Goal: Check status

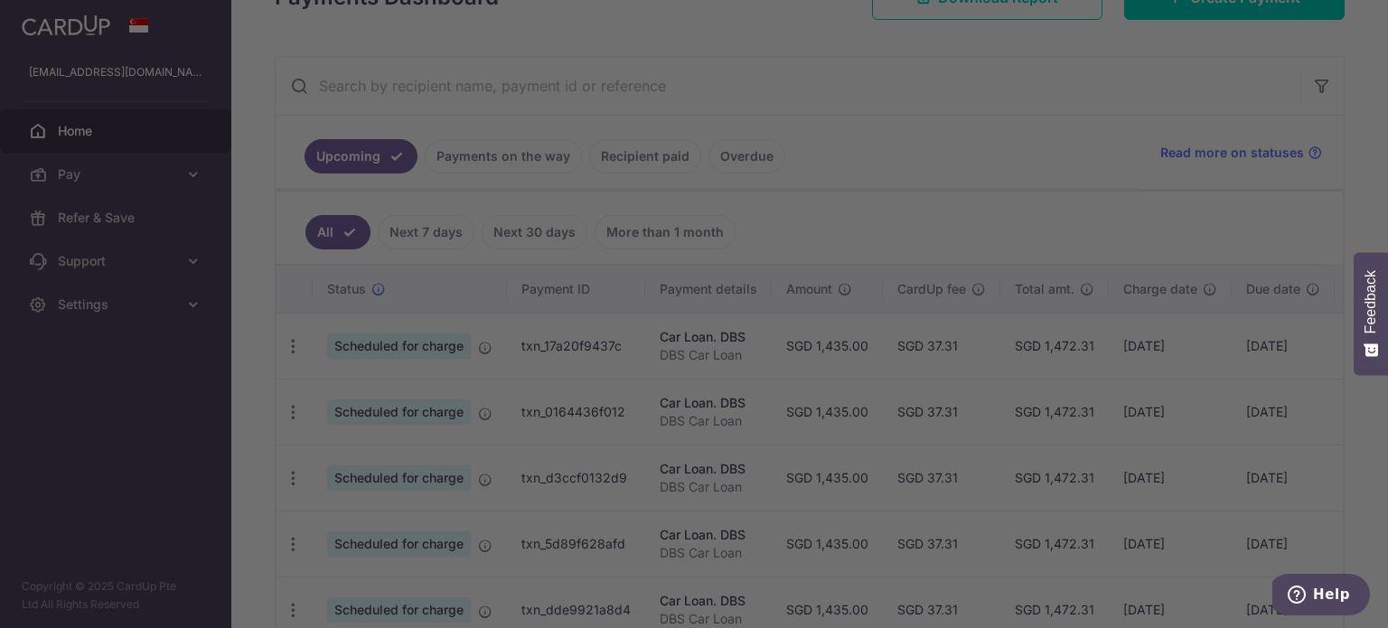
drag, startPoint x: 1098, startPoint y: 340, endPoint x: 1045, endPoint y: 345, distance: 53.6
click at [1045, 345] on body "[EMAIL_ADDRESS][DOMAIN_NAME] Home Pay Payments Recipients Cards Refer & Save Su…" at bounding box center [694, 314] width 1388 height 628
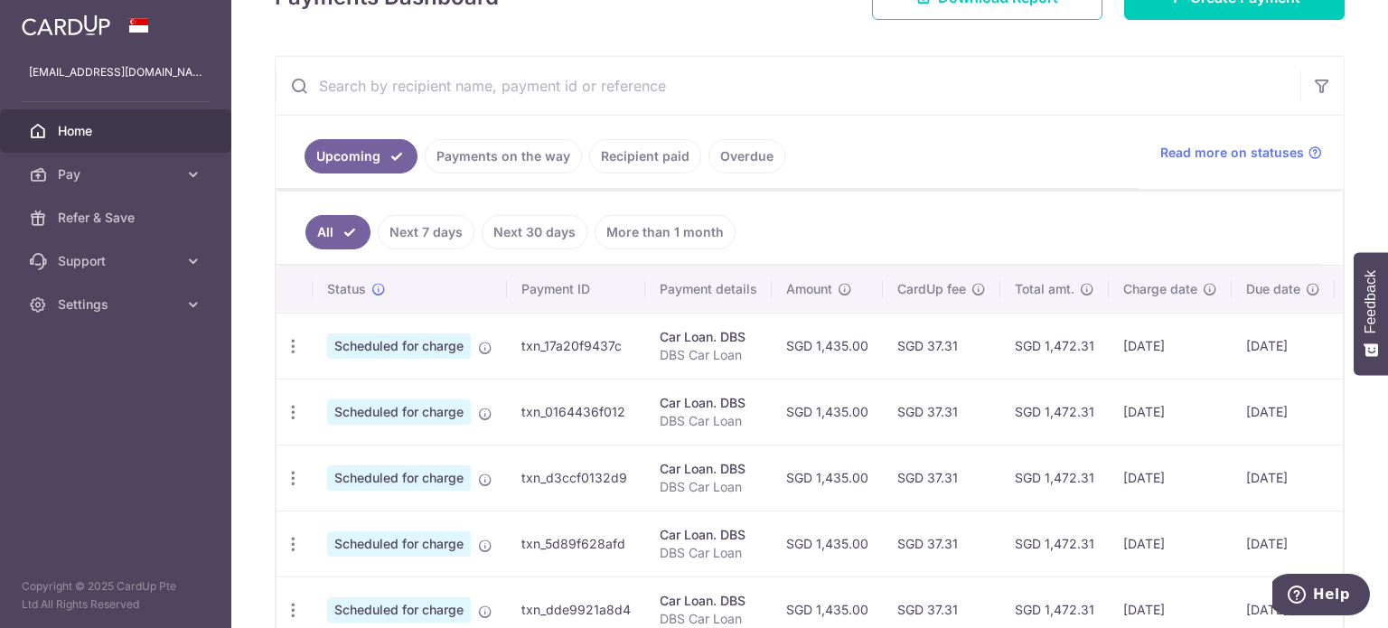
click at [1083, 350] on td "SGD 1,472.31" at bounding box center [1055, 346] width 108 height 66
drag, startPoint x: 1095, startPoint y: 349, endPoint x: 1039, endPoint y: 349, distance: 56.9
click at [1039, 349] on td "SGD 1,472.31" at bounding box center [1055, 346] width 108 height 66
copy td "1,472.31"
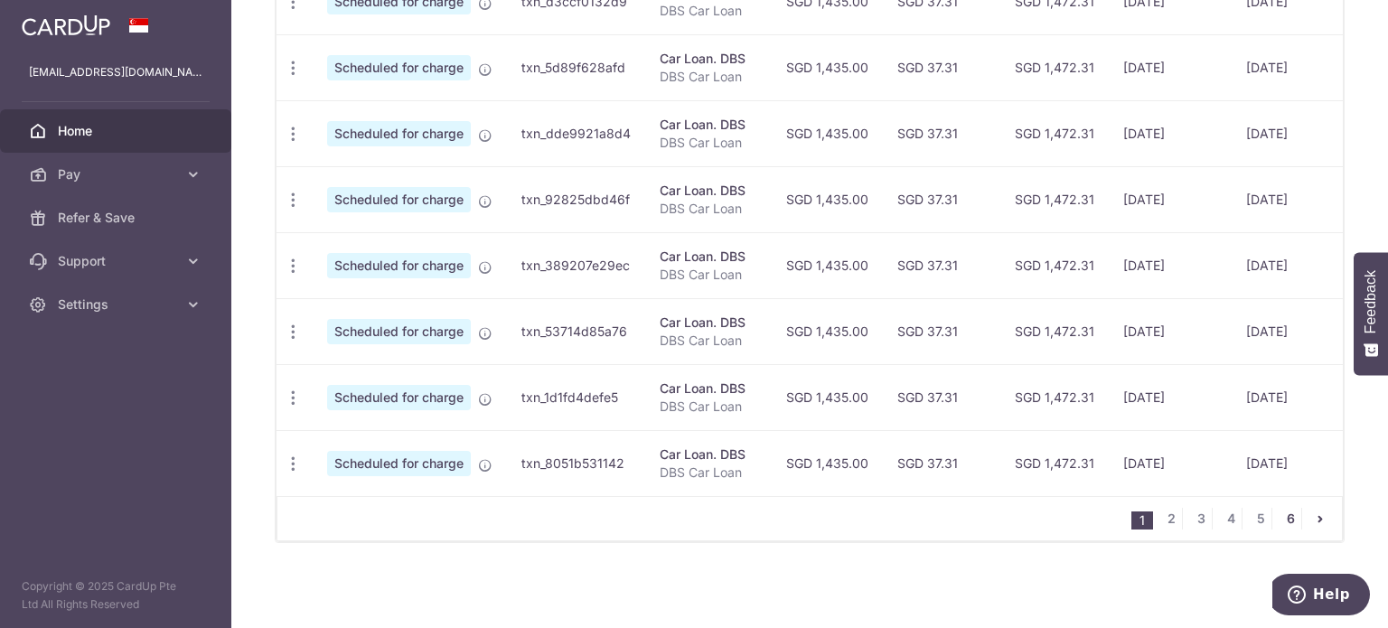
click at [1280, 518] on link "6" at bounding box center [1291, 519] width 22 height 22
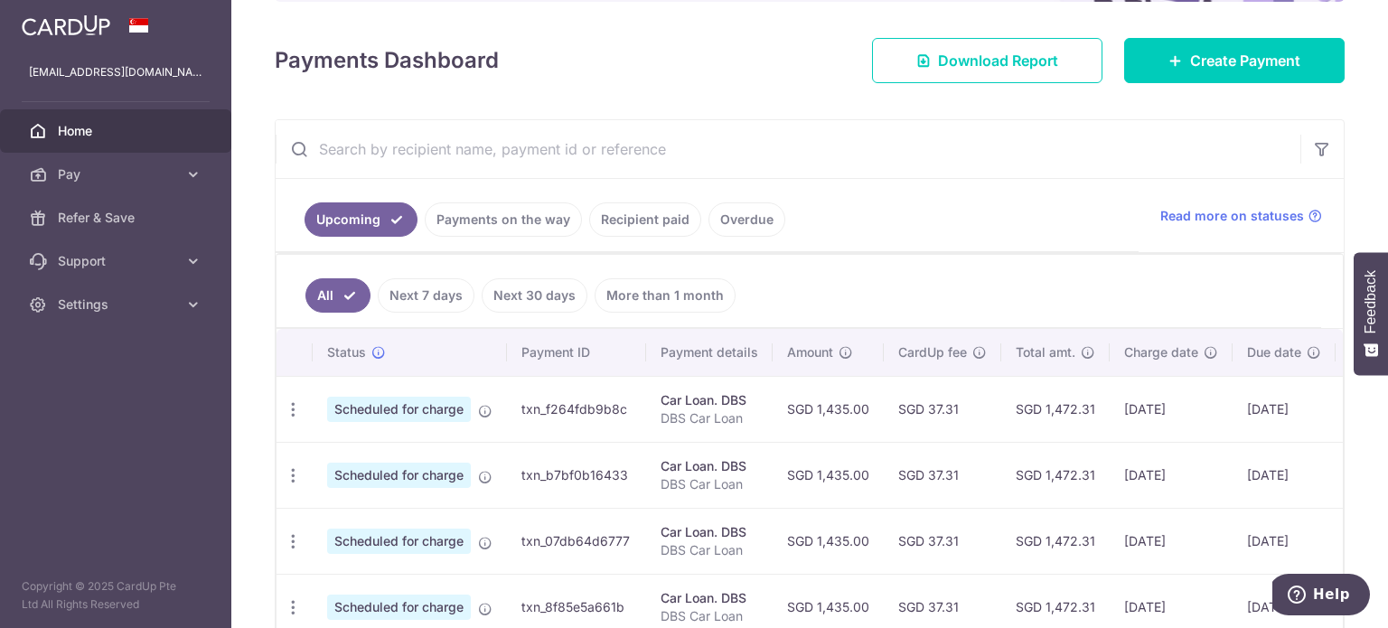
scroll to position [231, 0]
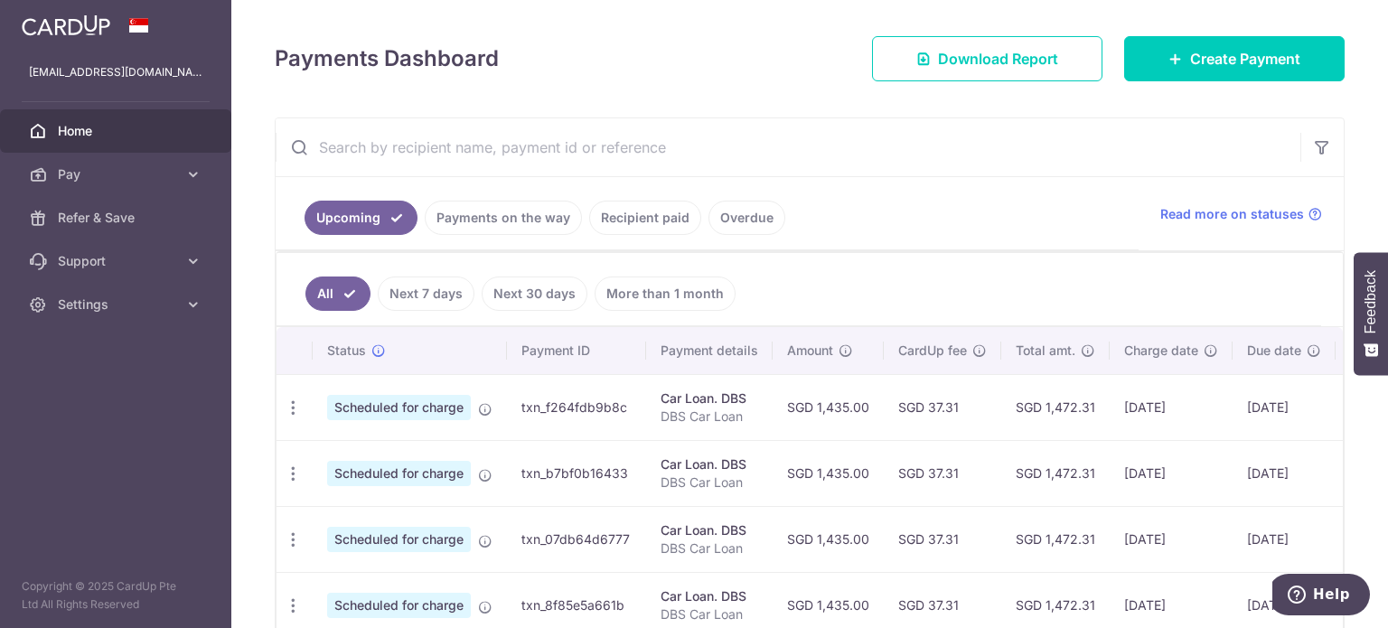
click at [237, 199] on div "× Pause Schedule Pause all future payments in this series Pause just this one p…" at bounding box center [809, 314] width 1157 height 628
